Goal: Book appointment/travel/reservation

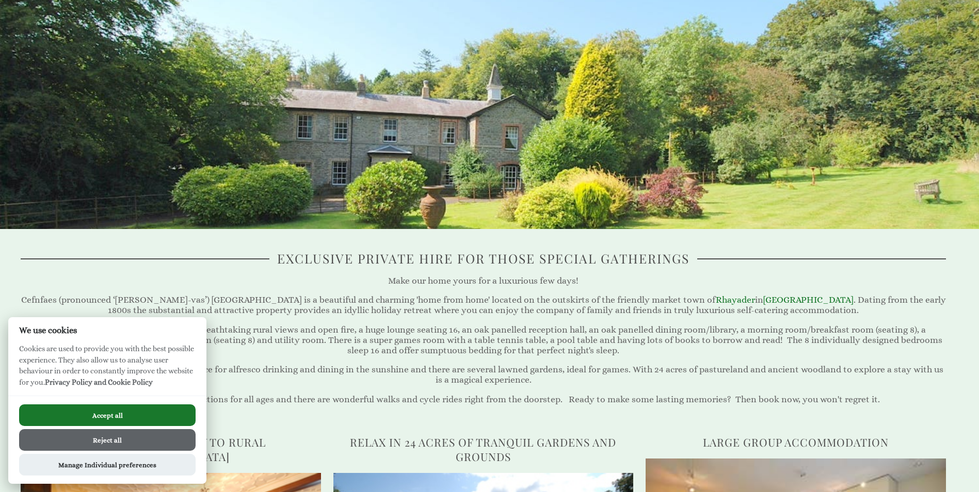
scroll to position [206, 0]
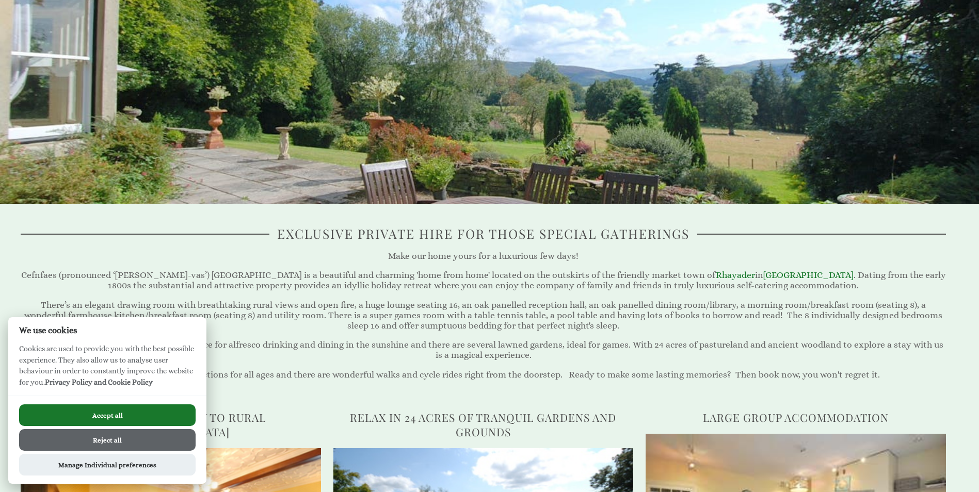
click at [110, 440] on button "Reject all" at bounding box center [107, 440] width 176 height 22
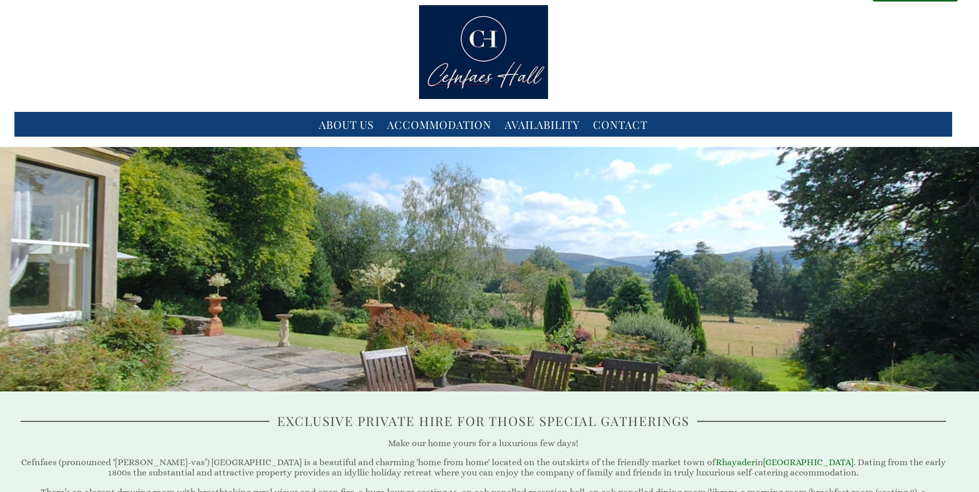
scroll to position [18, 0]
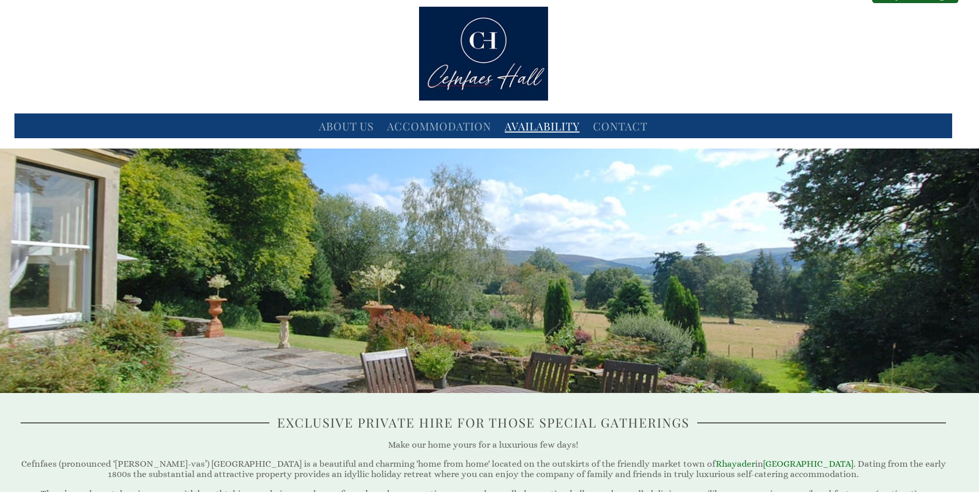
click at [537, 121] on link "Availability" at bounding box center [542, 126] width 75 height 14
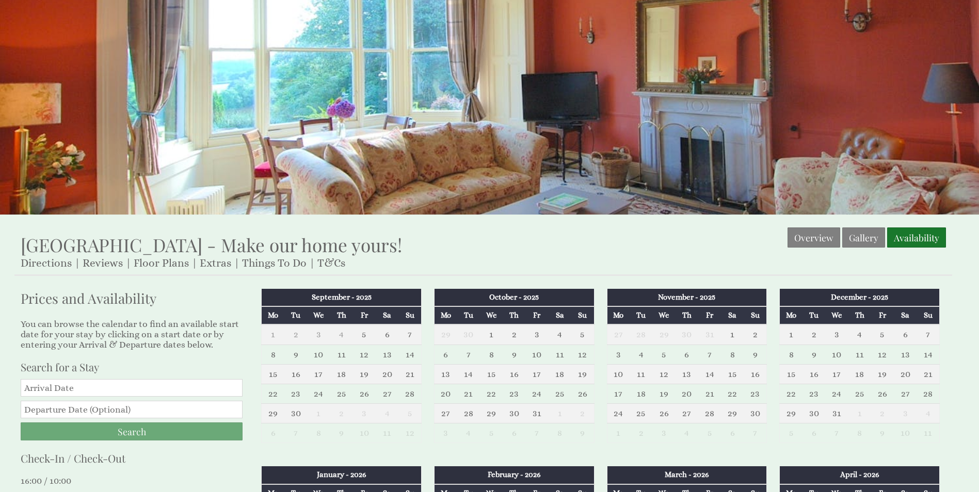
scroll to position [258, 0]
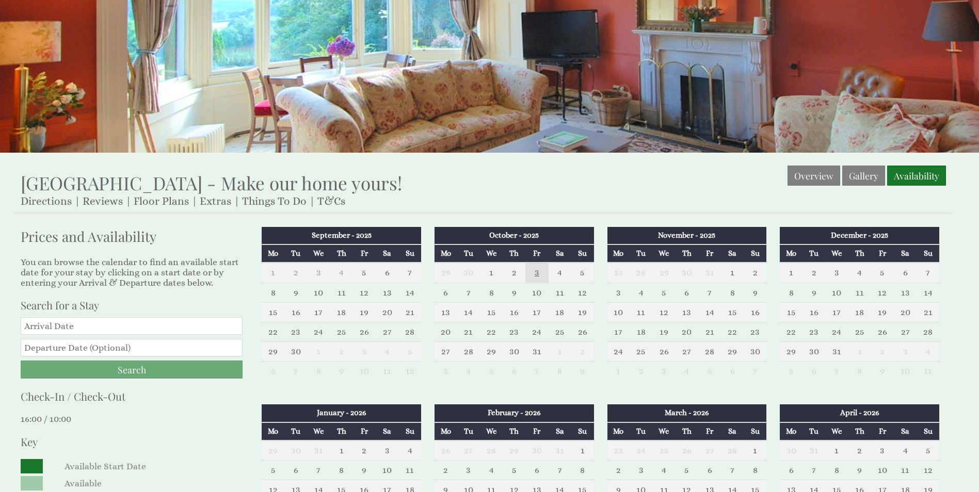
click at [536, 270] on td "3" at bounding box center [536, 273] width 23 height 20
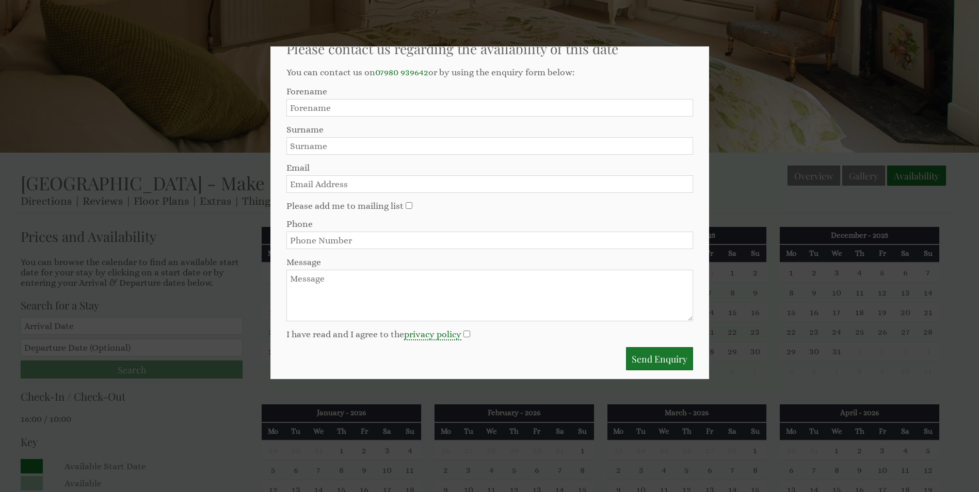
scroll to position [36, 0]
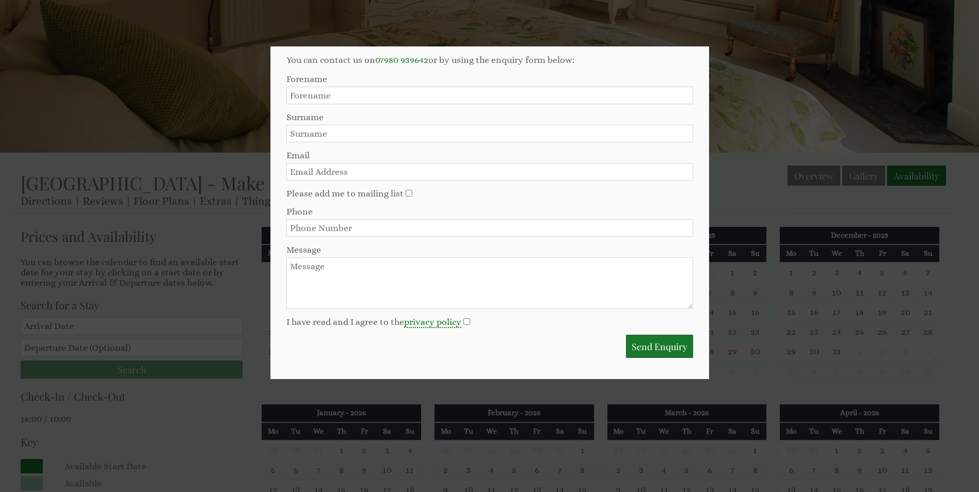
click at [810, 307] on div at bounding box center [489, 246] width 979 height 492
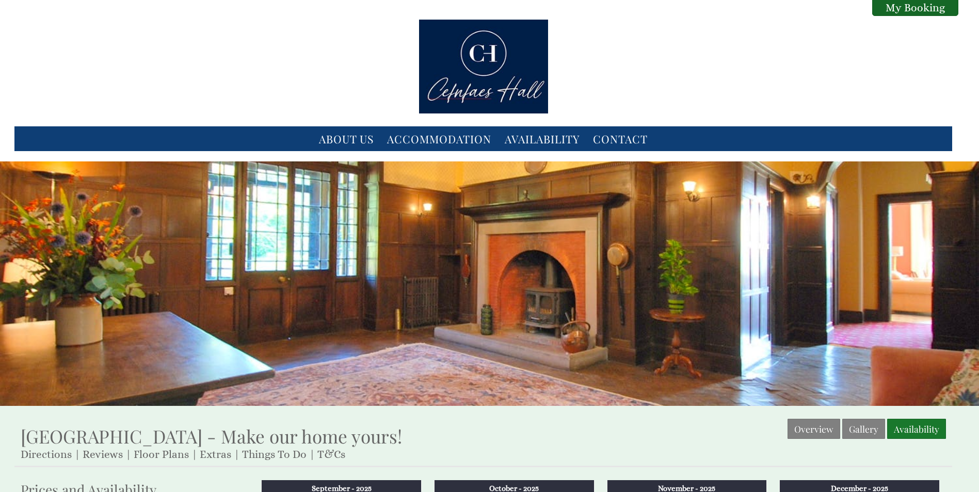
scroll to position [0, 0]
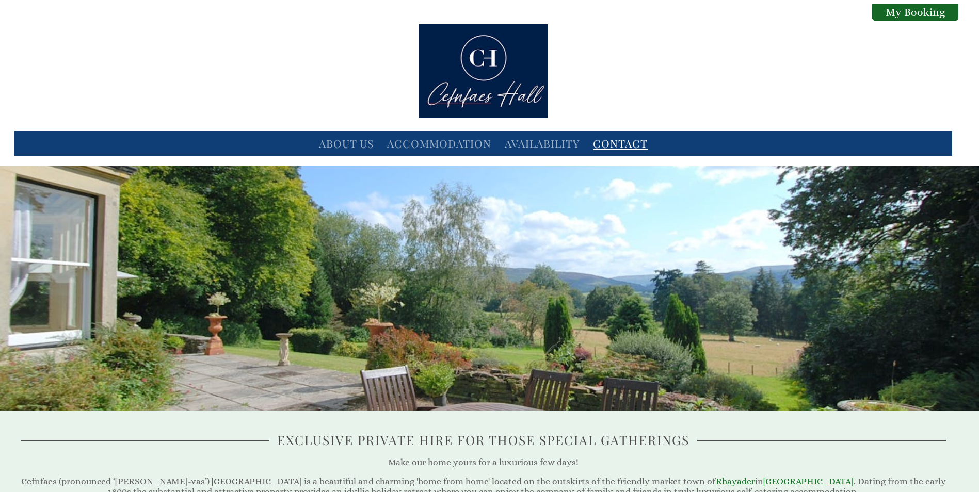
click at [627, 136] on li "Contact" at bounding box center [620, 143] width 61 height 21
click at [620, 142] on link "Contact" at bounding box center [620, 143] width 55 height 14
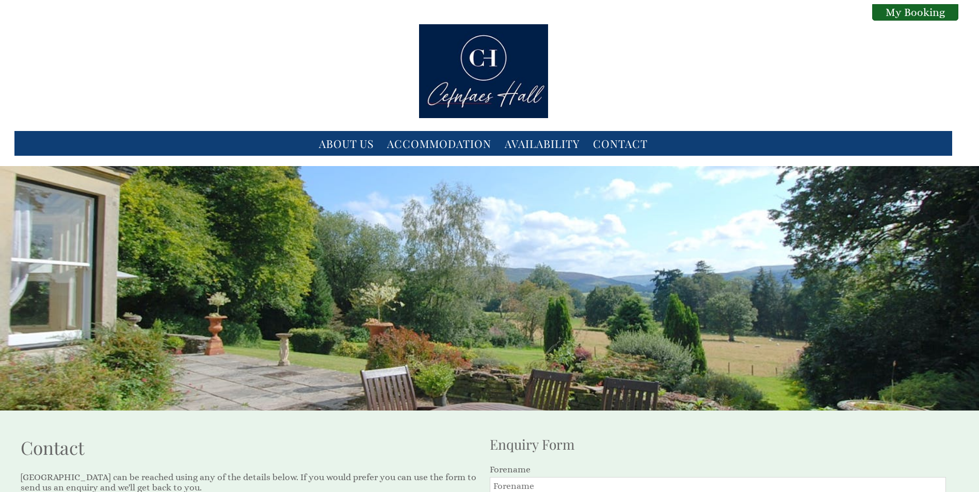
click at [925, 85] on div "About Us Accommodation Availability Contact My Booking My Booking" at bounding box center [483, 87] width 950 height 137
click at [345, 140] on link "About Us" at bounding box center [346, 143] width 55 height 14
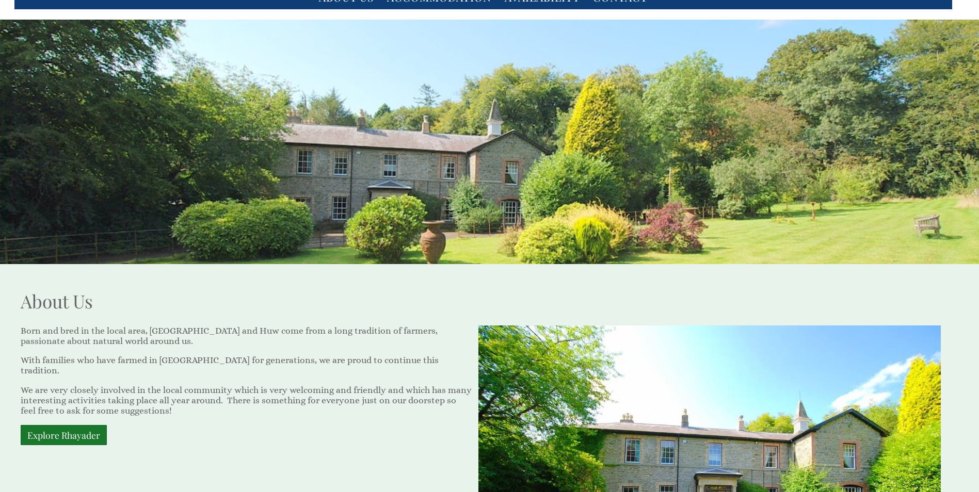
scroll to position [115, 0]
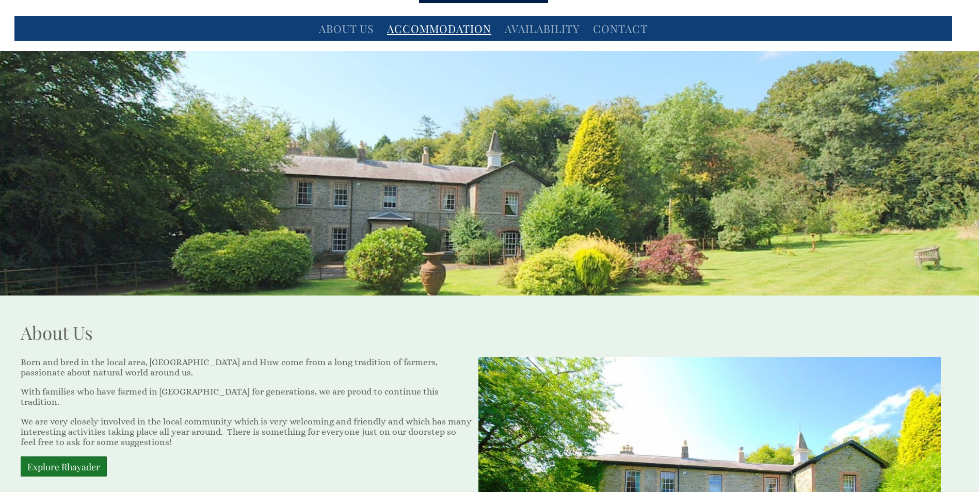
click at [421, 21] on link "Accommodation" at bounding box center [439, 28] width 104 height 14
